Goal: Information Seeking & Learning: Compare options

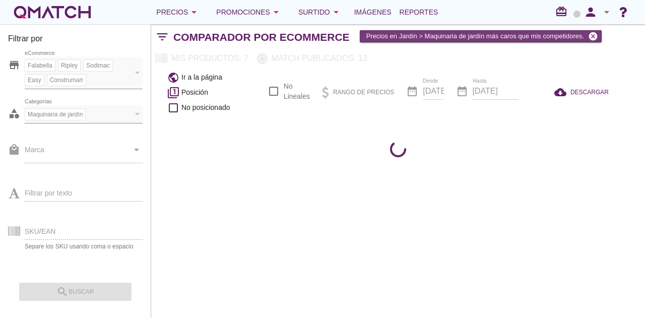
click at [595, 37] on icon "cancel" at bounding box center [593, 36] width 10 height 10
checkbox input "false"
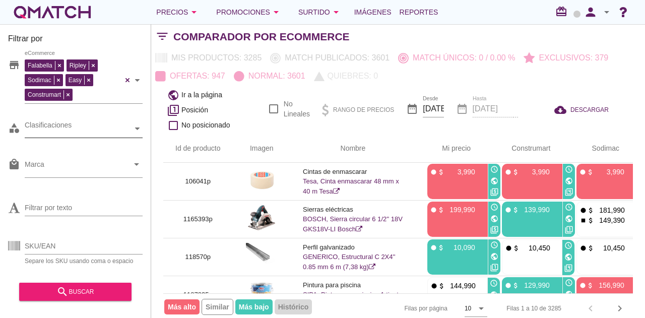
click at [78, 129] on div "Clasificaciones" at bounding box center [79, 128] width 108 height 11
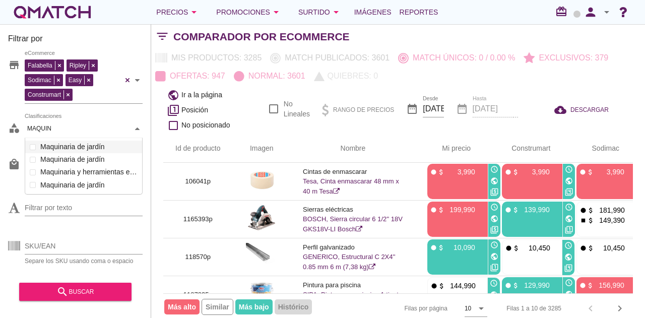
scroll to position [57, 118]
click at [32, 138] on div "Clasificaciones MAQUIN MAQUIN Electrohogar y climatización Muebles Jardín y Air…" at bounding box center [84, 129] width 118 height 18
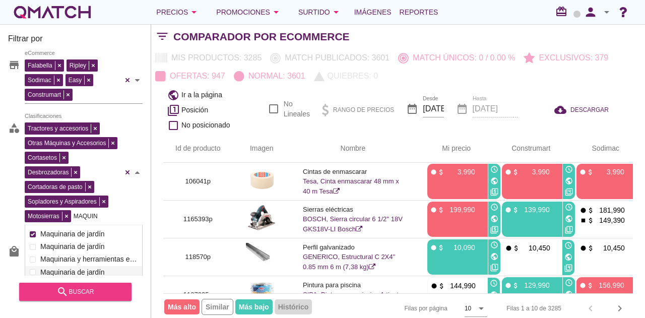
type input "MAQUIN"
click at [76, 294] on div "search buscar" at bounding box center [75, 292] width 96 height 12
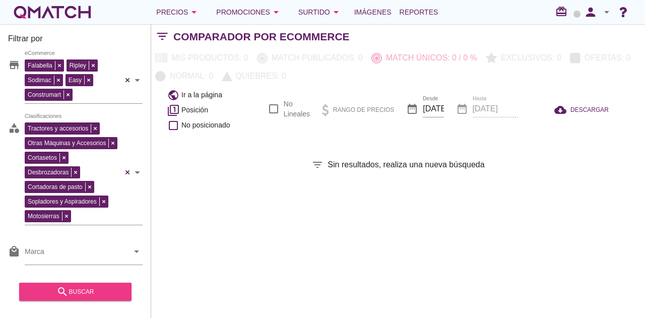
click at [79, 292] on div "search buscar" at bounding box center [75, 292] width 96 height 12
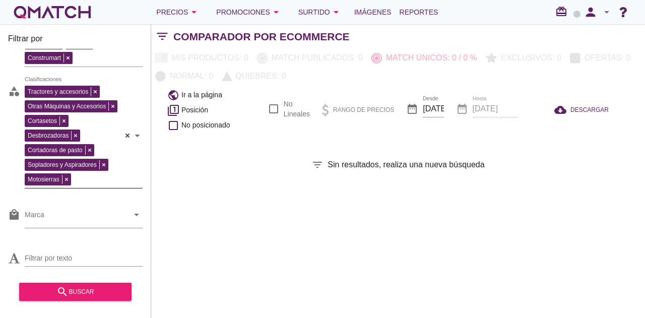
scroll to position [84, 0]
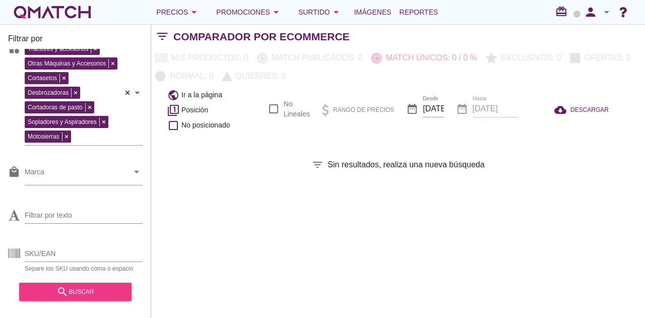
click at [88, 293] on div "search buscar" at bounding box center [75, 292] width 96 height 12
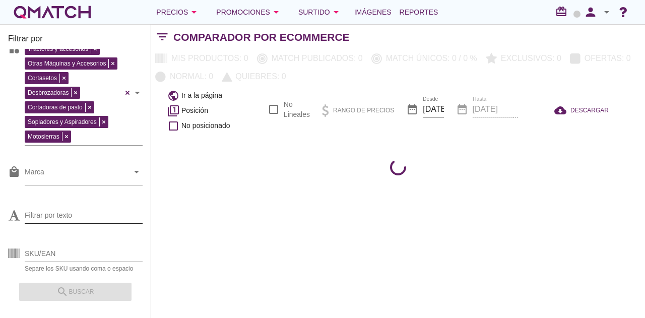
scroll to position [0, 0]
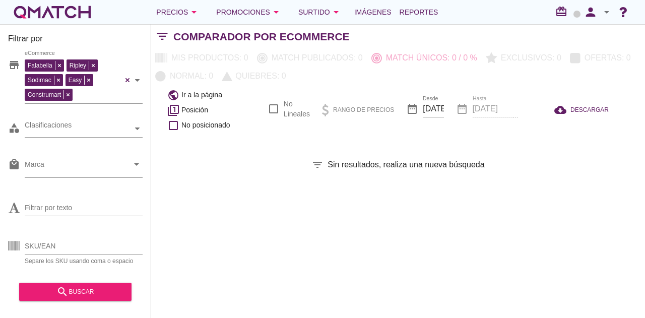
click at [124, 168] on div "store Falabella Ripley Sodimac Easy Construmart eCommerce category Tractores y …" at bounding box center [75, 162] width 135 height 227
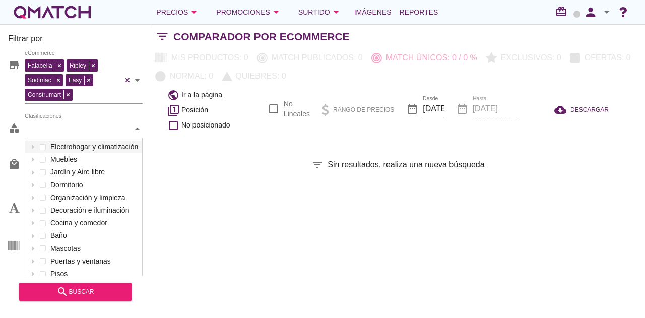
click at [96, 133] on div "Clasificaciones" at bounding box center [79, 128] width 108 height 11
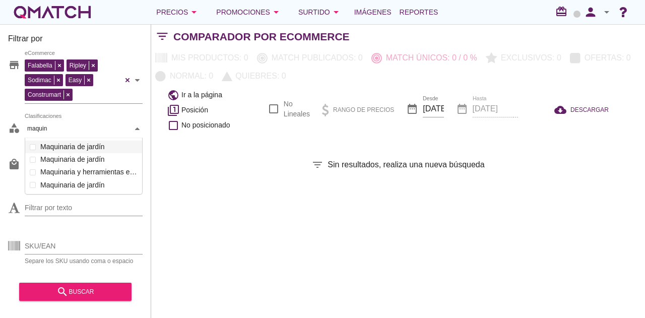
scroll to position [57, 118]
click at [91, 161] on div "Maquinaria de jardín Piscinas y playa Juegos Camping Parrillas y accesorios Mue…" at bounding box center [83, 153] width 117 height 25
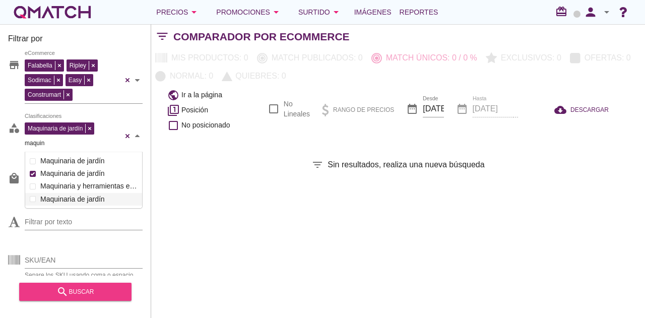
type input "maquin"
click at [97, 291] on div "search buscar" at bounding box center [75, 292] width 96 height 12
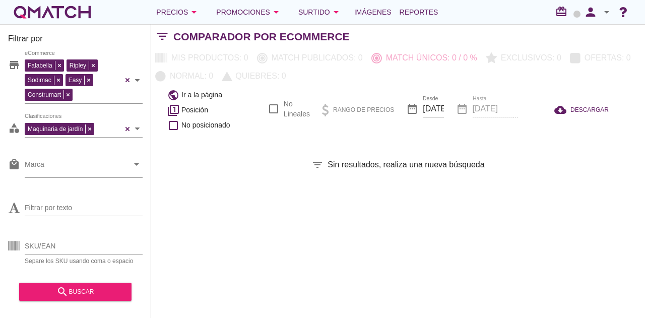
click at [91, 128] on div "Maquinaria de jardín" at bounding box center [61, 127] width 72 height 15
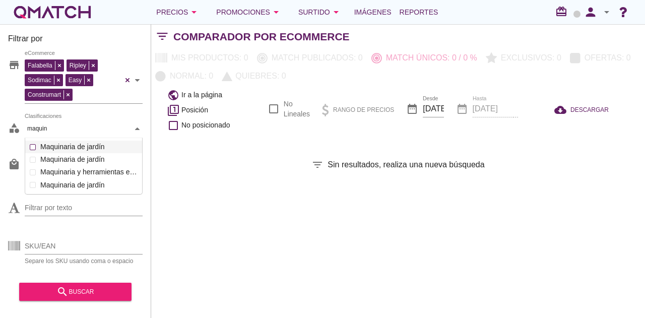
click at [81, 138] on div "Clasificaciones maquin maquin Electrohogar y climatización Muebles Jardín y Air…" at bounding box center [84, 129] width 118 height 18
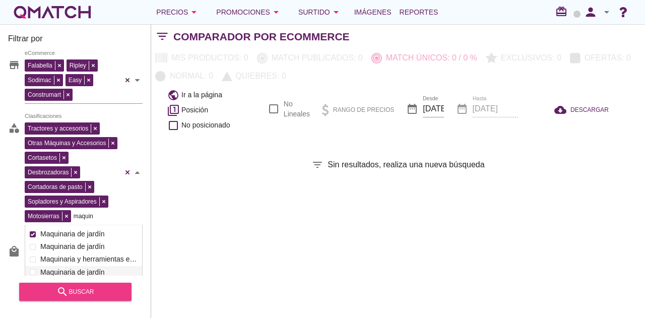
type input "maquin"
click at [101, 291] on div "search buscar" at bounding box center [75, 292] width 96 height 12
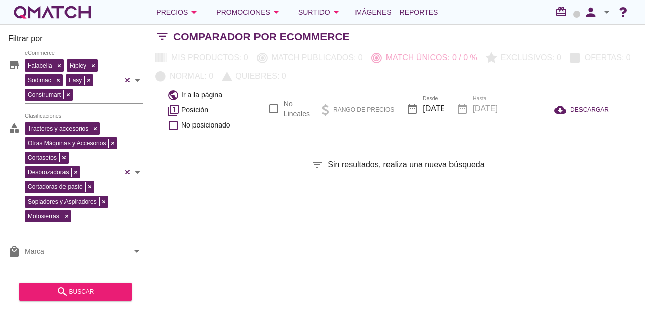
click at [307, 263] on div "Filtrar por store Falabella Ripley Sodimac Easy Construmart eCommerce category …" at bounding box center [398, 171] width 494 height 294
click at [187, 13] on div "Precios arrow_drop_down" at bounding box center [178, 12] width 44 height 12
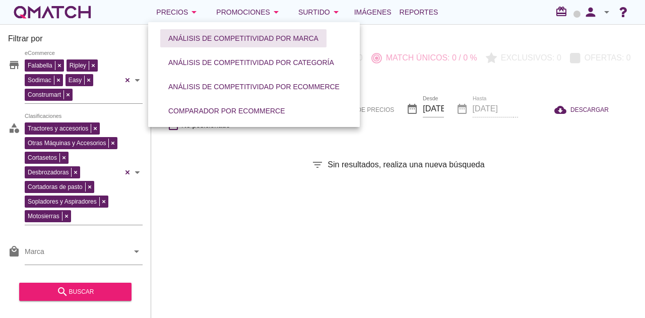
click at [188, 32] on button "Análisis de competitividad por marca" at bounding box center [243, 38] width 166 height 18
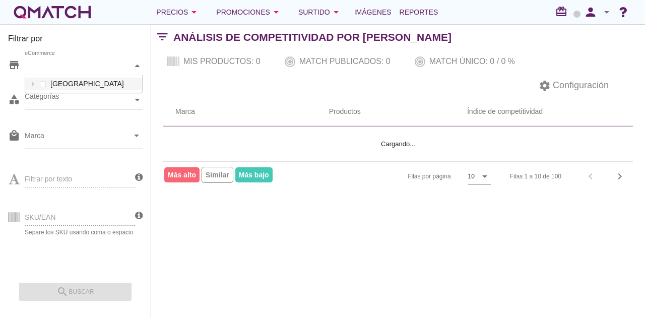
click at [79, 68] on div "eCommerce" at bounding box center [79, 65] width 108 height 11
click at [71, 75] on div "eCommerce Chile" at bounding box center [84, 66] width 118 height 18
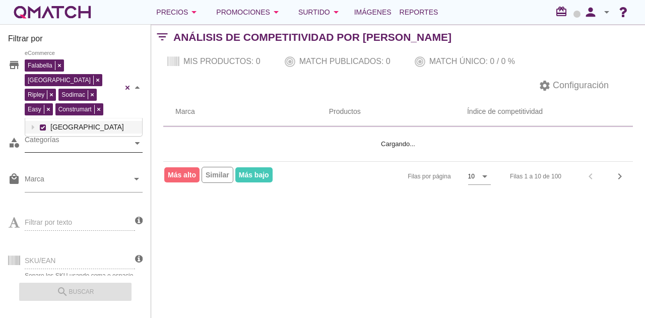
click at [65, 138] on div "Categorías" at bounding box center [79, 143] width 108 height 11
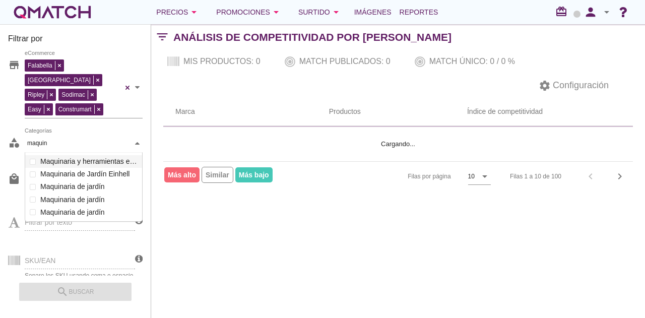
scroll to position [70, 118]
click at [88, 153] on div "Categorías maquin maquin WC y sanitarios Servicios a Domicilio Dormitorio Infan…" at bounding box center [84, 144] width 118 height 18
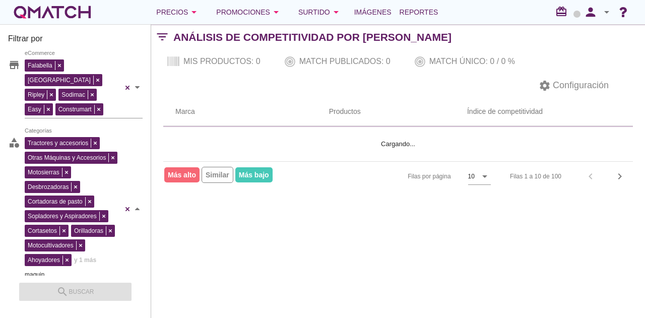
type input "maquin"
click at [235, 275] on div "Filtrar por store Falabella Paris Ripley Sodimac Easy Construmart eCommerce cat…" at bounding box center [398, 171] width 494 height 294
click at [113, 180] on div "Tractores y accesorios Otras Máquinas y Accesorios Motosierras Desbrozadoras Co…" at bounding box center [74, 201] width 98 height 132
click at [178, 286] on div "Filtrar por store Falabella Paris Ripley Sodimac Easy Construmart eCommerce cat…" at bounding box center [398, 171] width 494 height 294
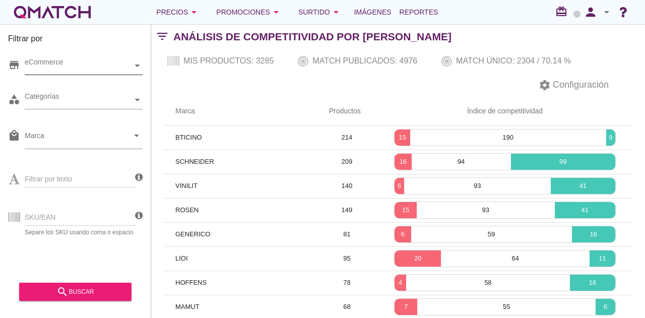
click at [87, 68] on div "eCommerce" at bounding box center [79, 65] width 108 height 11
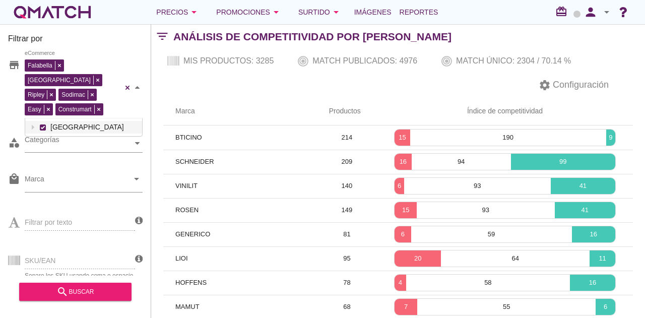
click at [73, 85] on div "Falabella Paris Ripley Sodimac Easy Construmart eCommerce Chile" at bounding box center [84, 87] width 118 height 61
click at [88, 138] on div "Categorías" at bounding box center [79, 143] width 108 height 11
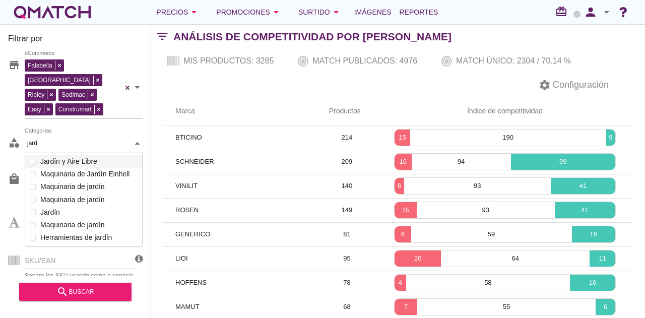
scroll to position [95, 118]
click at [82, 219] on label "Maquinaria de jardín" at bounding box center [89, 225] width 102 height 13
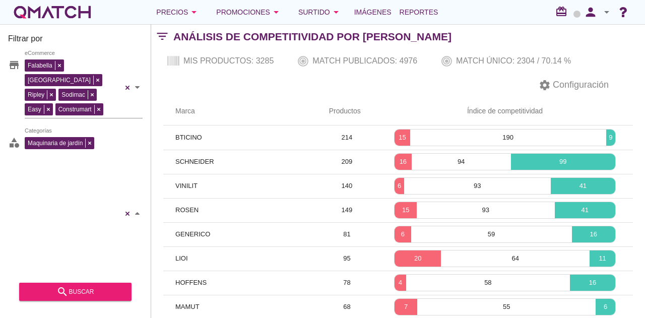
click at [73, 184] on div "Maquinaria de jardín Tractores y accesorios Motosierras Otras máquinas y acceso…" at bounding box center [84, 214] width 118 height 158
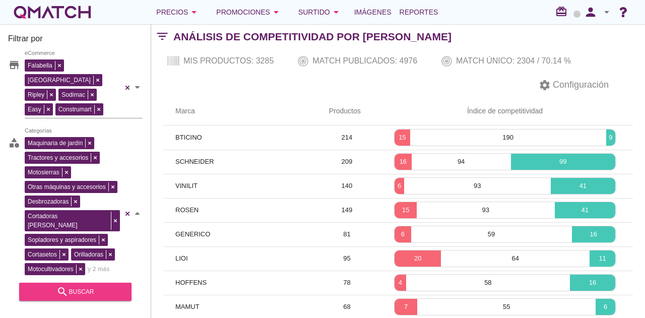
type input "jard"
click at [119, 290] on div "search buscar" at bounding box center [75, 292] width 96 height 12
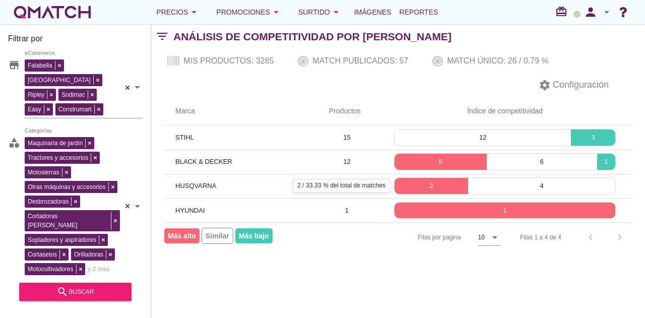
drag, startPoint x: 433, startPoint y: 183, endPoint x: 415, endPoint y: 230, distance: 50.1
click at [408, 281] on div "Filtrar por store Falabella Paris Ripley Sodimac Easy Construmart eCommerce cat…" at bounding box center [398, 171] width 494 height 294
drag, startPoint x: 429, startPoint y: 185, endPoint x: 415, endPoint y: 292, distance: 108.2
click at [415, 292] on div "Filtrar por store Falabella Paris Ripley Sodimac Easy Construmart eCommerce cat…" at bounding box center [398, 171] width 494 height 294
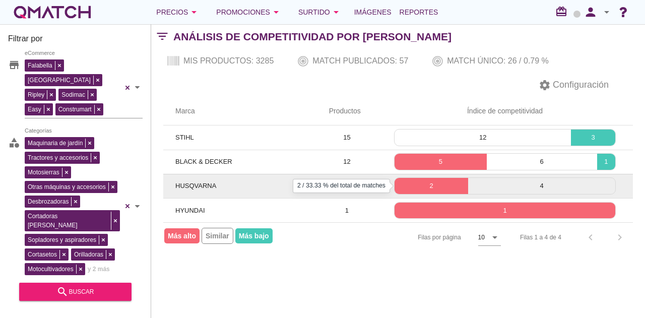
click at [423, 185] on p "2" at bounding box center [432, 186] width 74 height 10
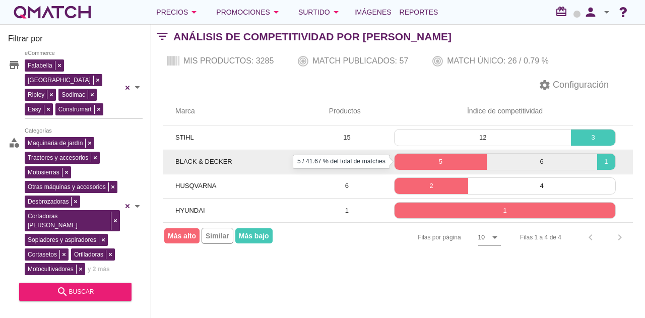
click at [445, 157] on p "5" at bounding box center [441, 162] width 92 height 10
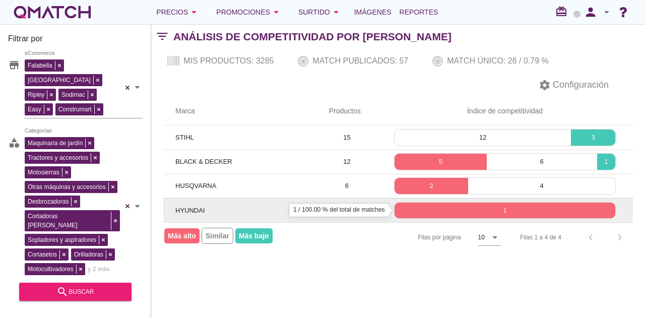
drag, startPoint x: 431, startPoint y: 211, endPoint x: 414, endPoint y: 213, distance: 17.2
click at [392, 255] on div "Filtrar por store Falabella Paris Ripley Sodimac Easy Construmart eCommerce cat…" at bounding box center [398, 171] width 494 height 294
click at [420, 211] on p "1" at bounding box center [505, 211] width 221 height 10
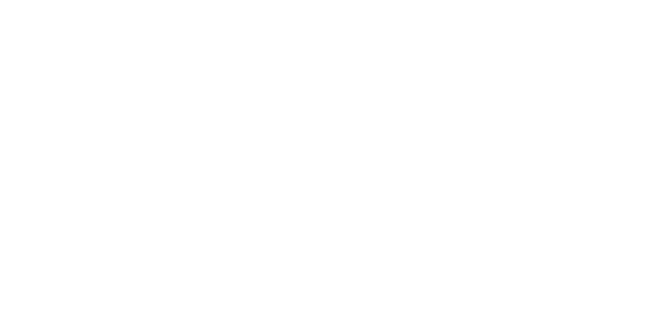
checkbox input "false"
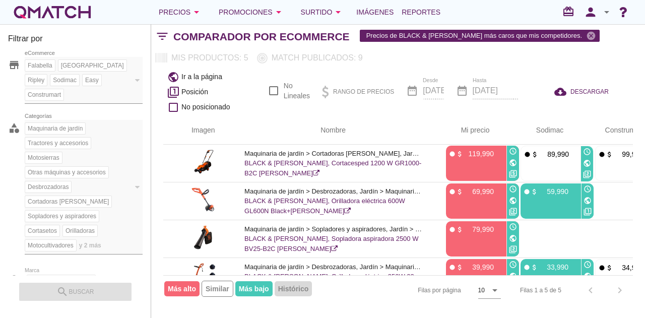
scroll to position [0, 60]
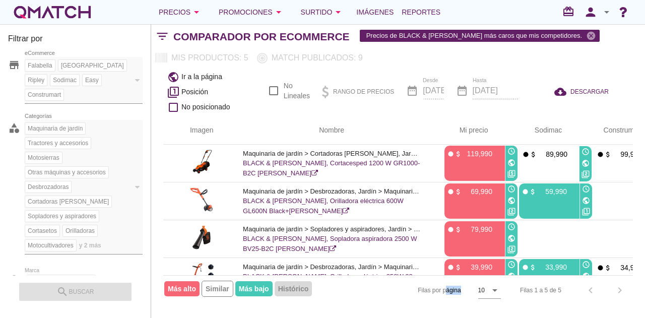
drag, startPoint x: 446, startPoint y: 276, endPoint x: 480, endPoint y: 276, distance: 33.8
click at [480, 276] on div "Filas por página 10 arrow_drop_down" at bounding box center [409, 290] width 184 height 29
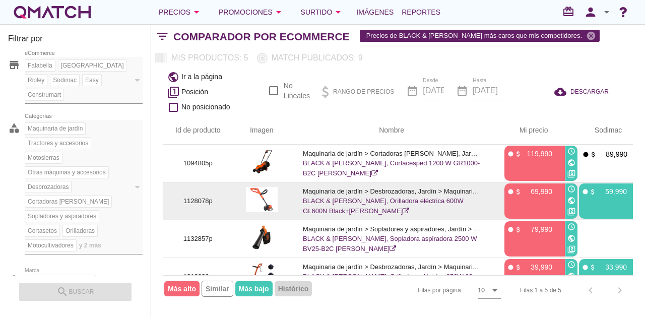
scroll to position [0, 243]
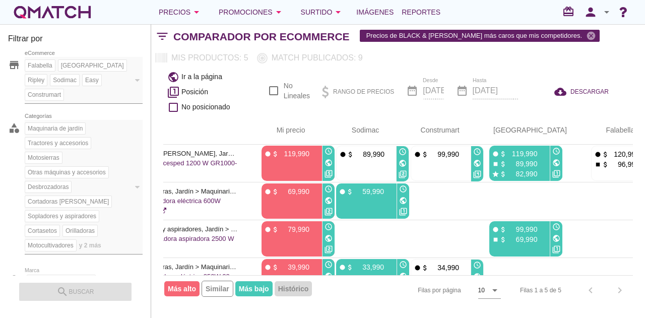
click at [605, 42] on div "Comparador por eCommerce Precios de BLACK & DECKER más caros que mis competidor…" at bounding box center [409, 37] width 472 height 24
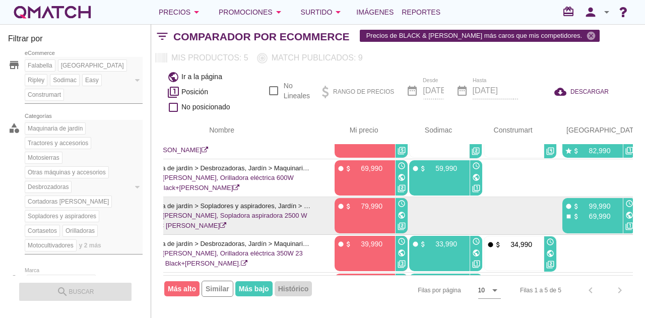
scroll to position [0, 170]
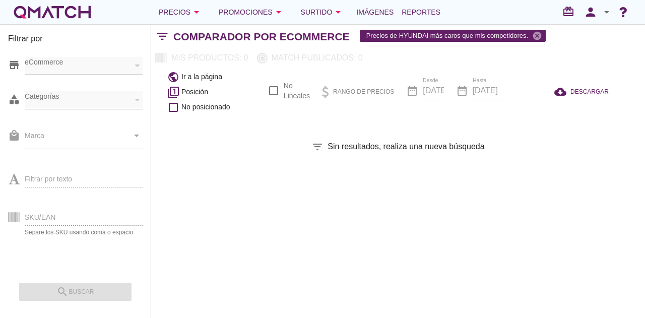
checkbox input "false"
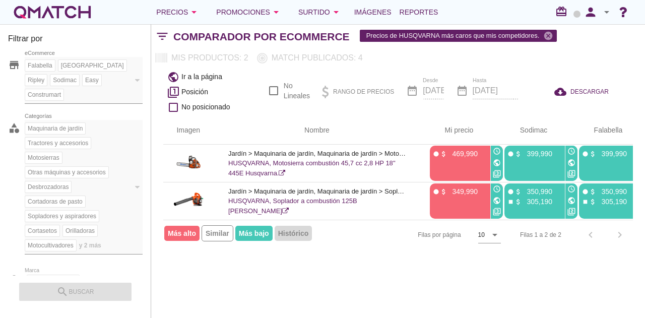
scroll to position [0, 91]
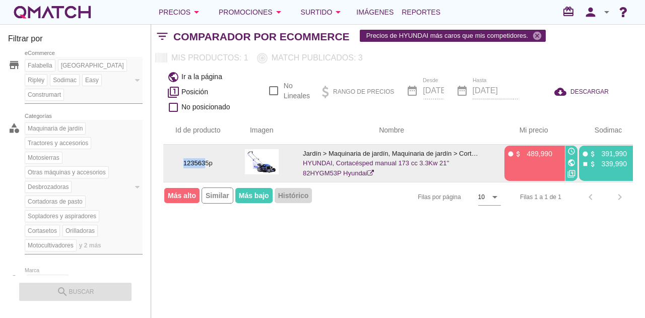
drag, startPoint x: 207, startPoint y: 162, endPoint x: 182, endPoint y: 165, distance: 24.4
click at [182, 165] on p "1235635p" at bounding box center [197, 163] width 45 height 10
drag, startPoint x: 209, startPoint y: 162, endPoint x: 183, endPoint y: 164, distance: 25.3
click at [183, 164] on p "1235635p" at bounding box center [197, 163] width 45 height 10
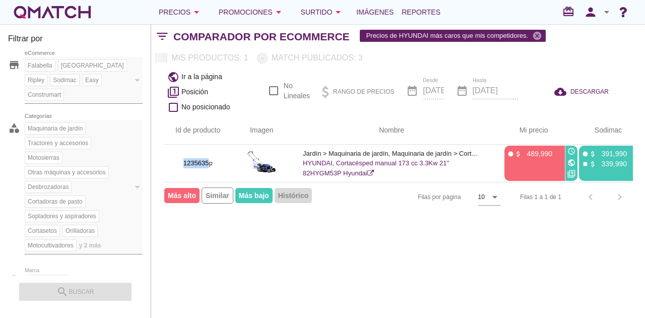
copy p "1235635"
